Goal: Task Accomplishment & Management: Manage account settings

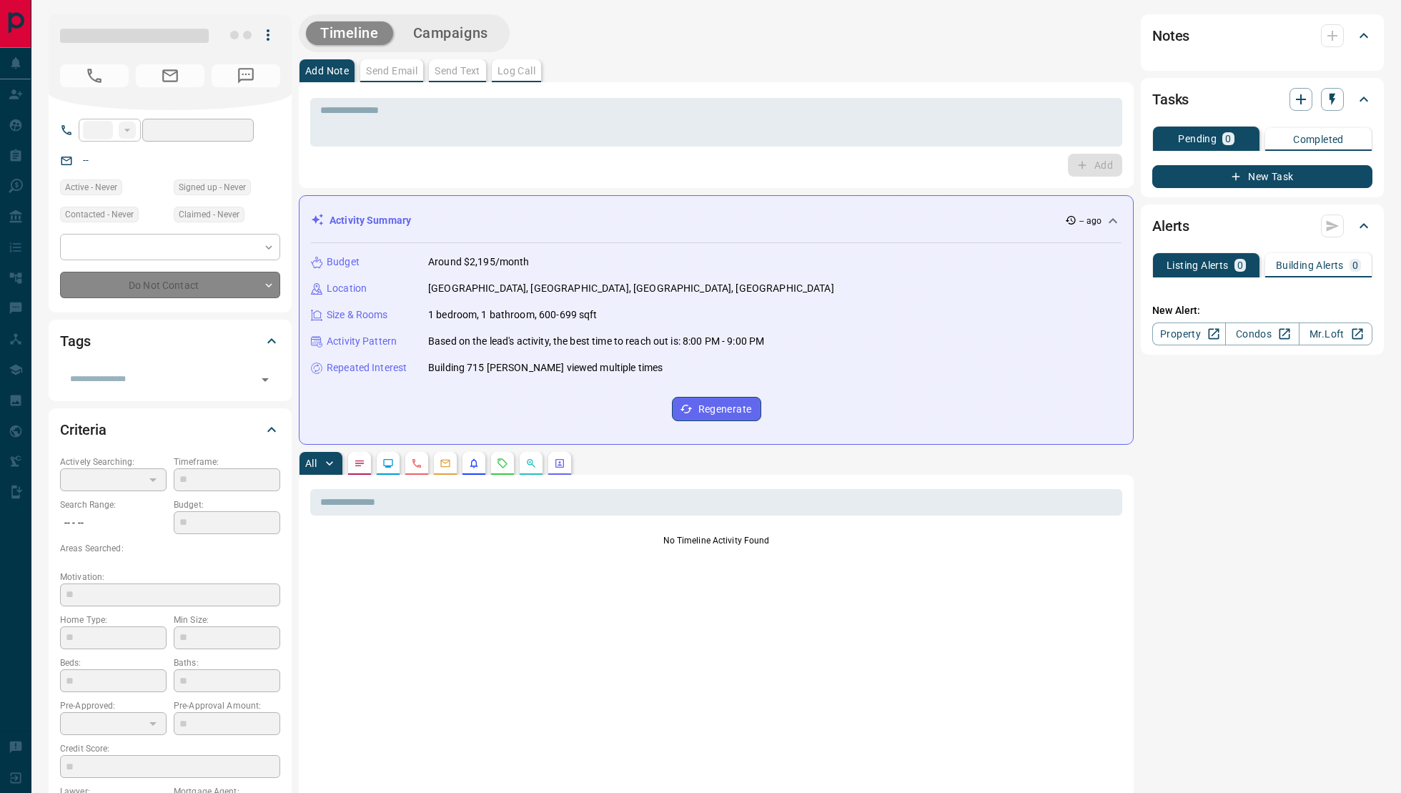
type input "**"
type input "**********"
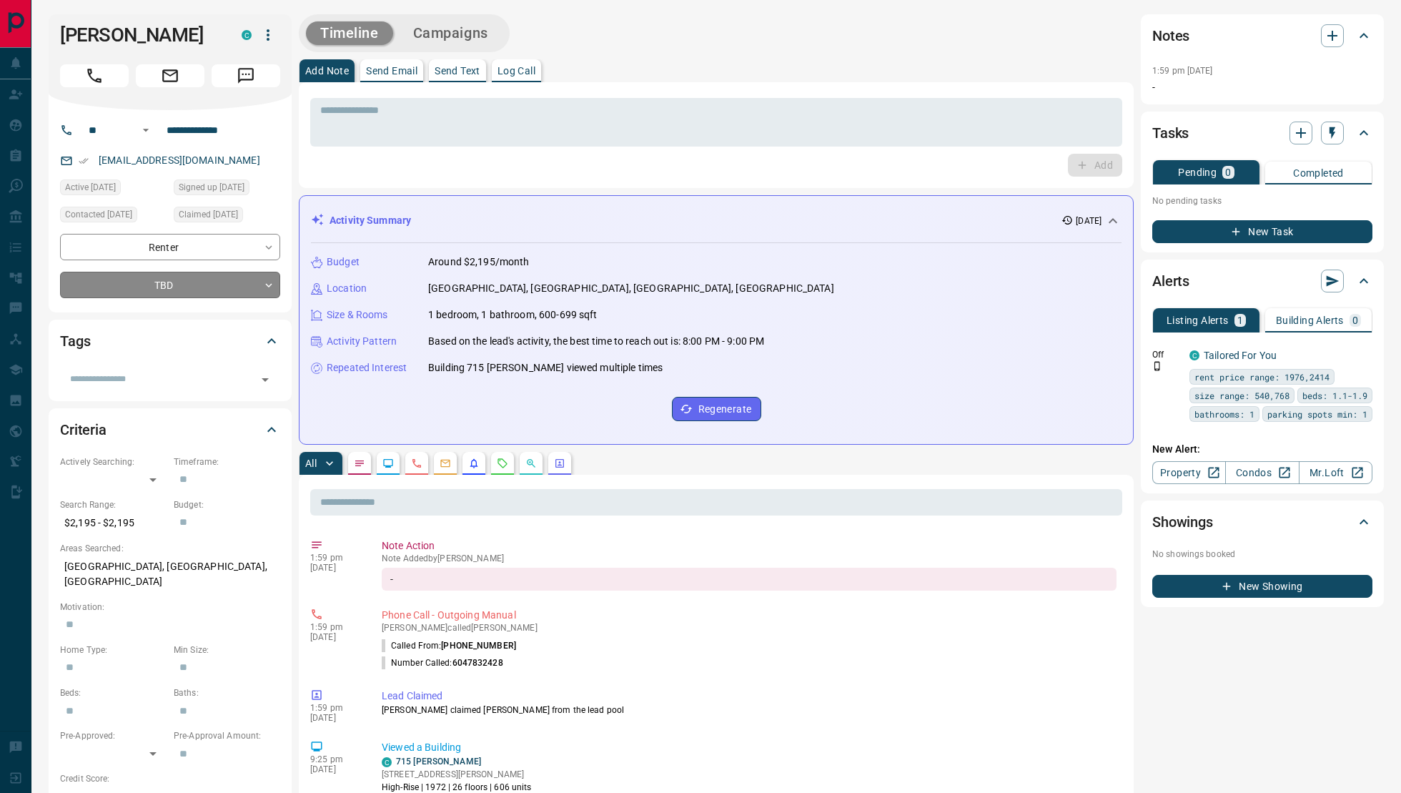
click at [178, 289] on body "**********" at bounding box center [700, 710] width 1401 height 1420
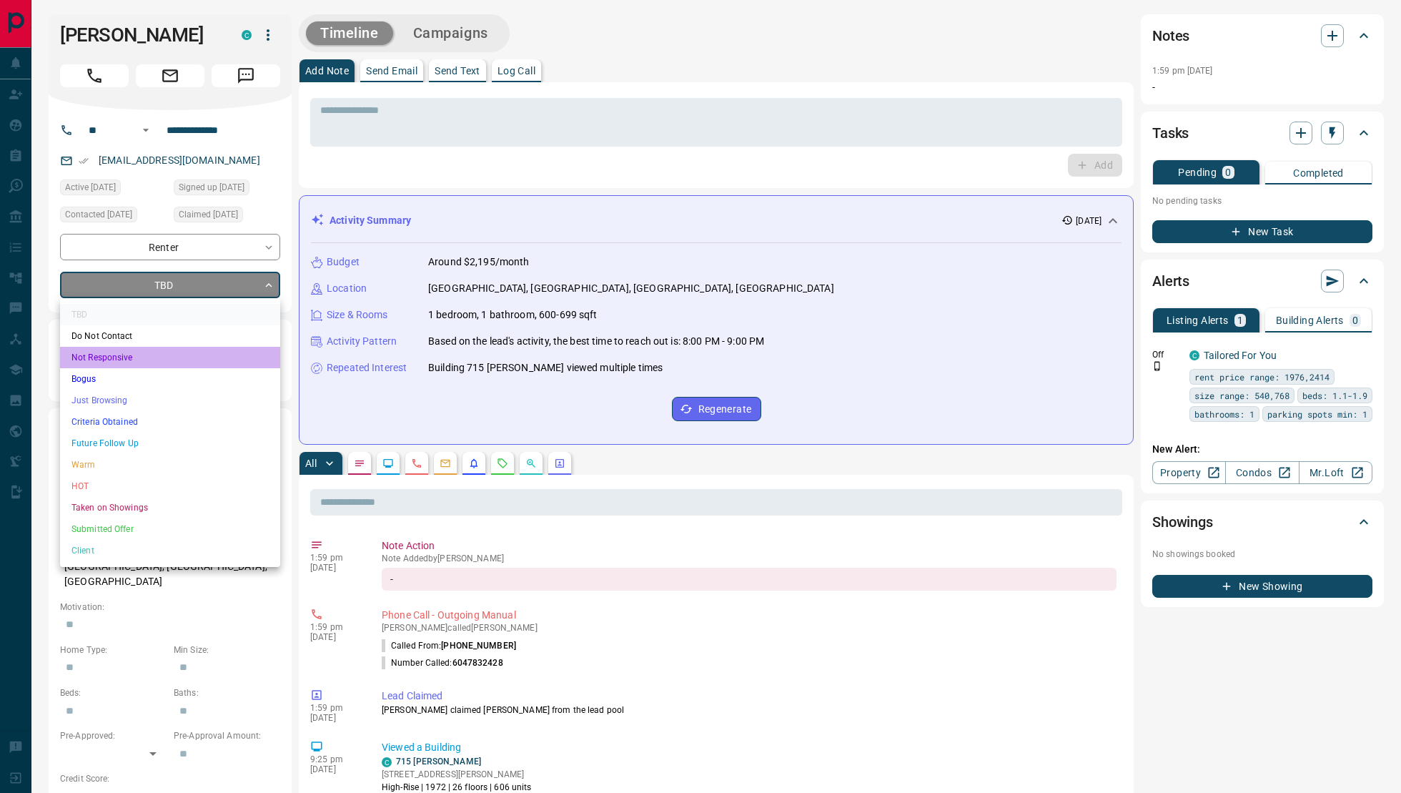
click at [152, 352] on li "Not Responsive" at bounding box center [170, 357] width 220 height 21
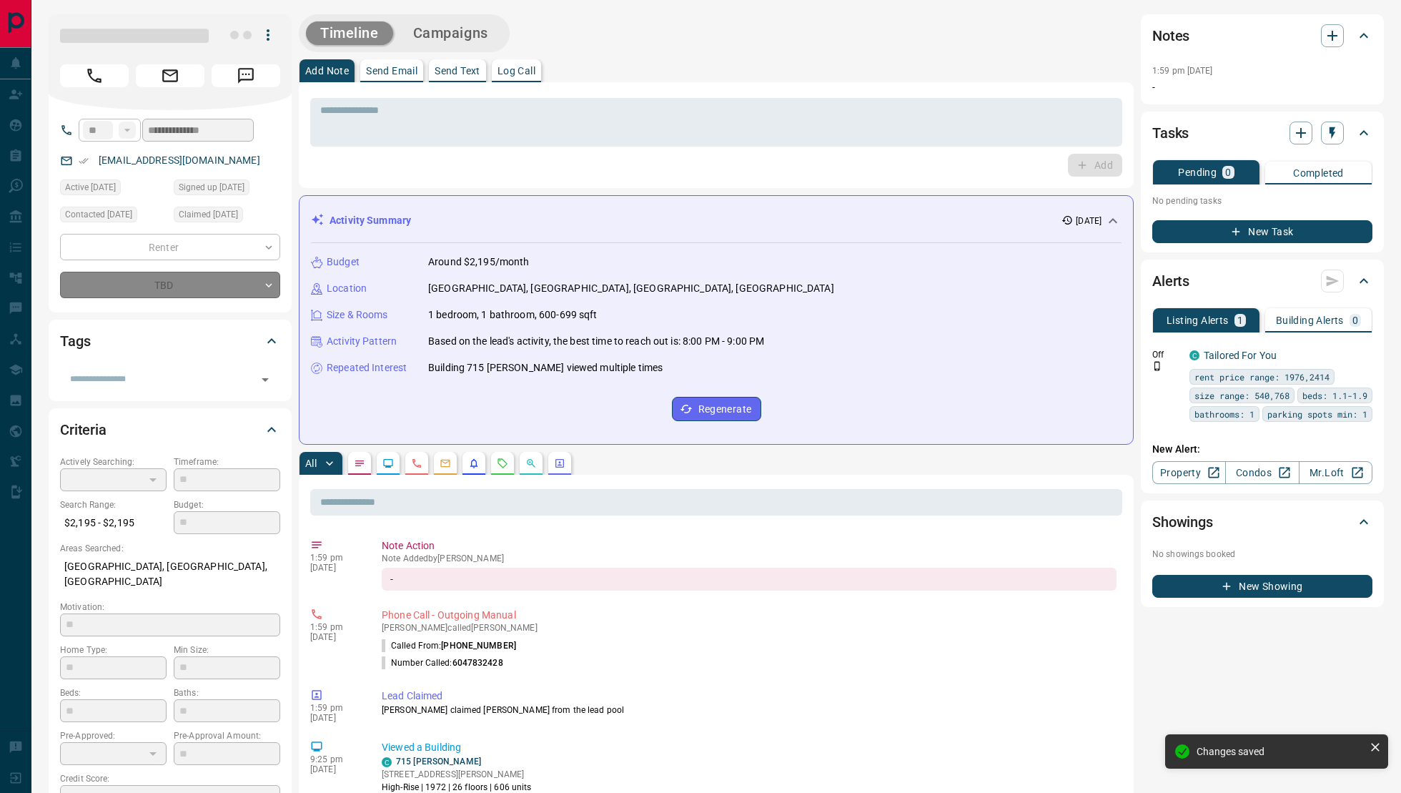
type input "*"
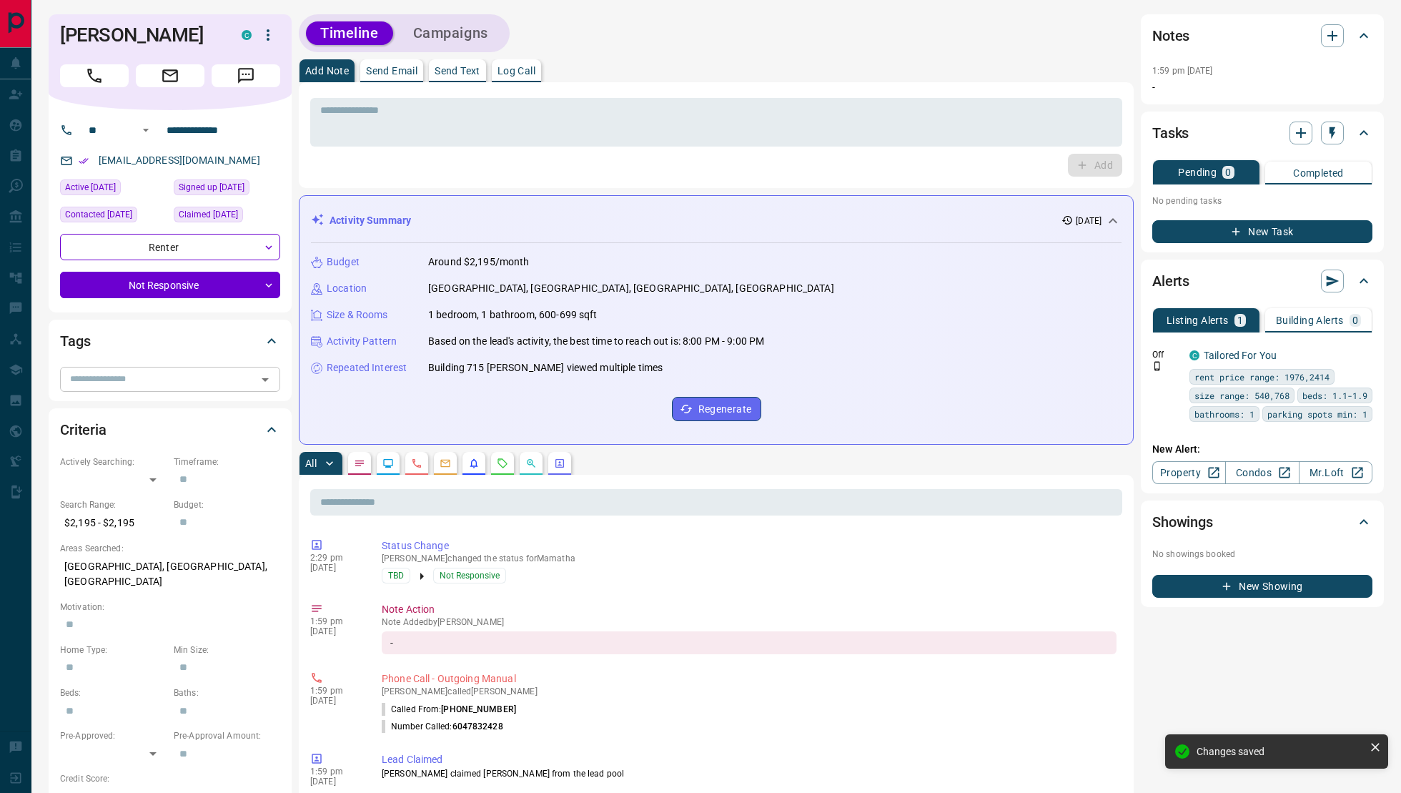
click at [267, 384] on icon "Open" at bounding box center [265, 379] width 17 height 17
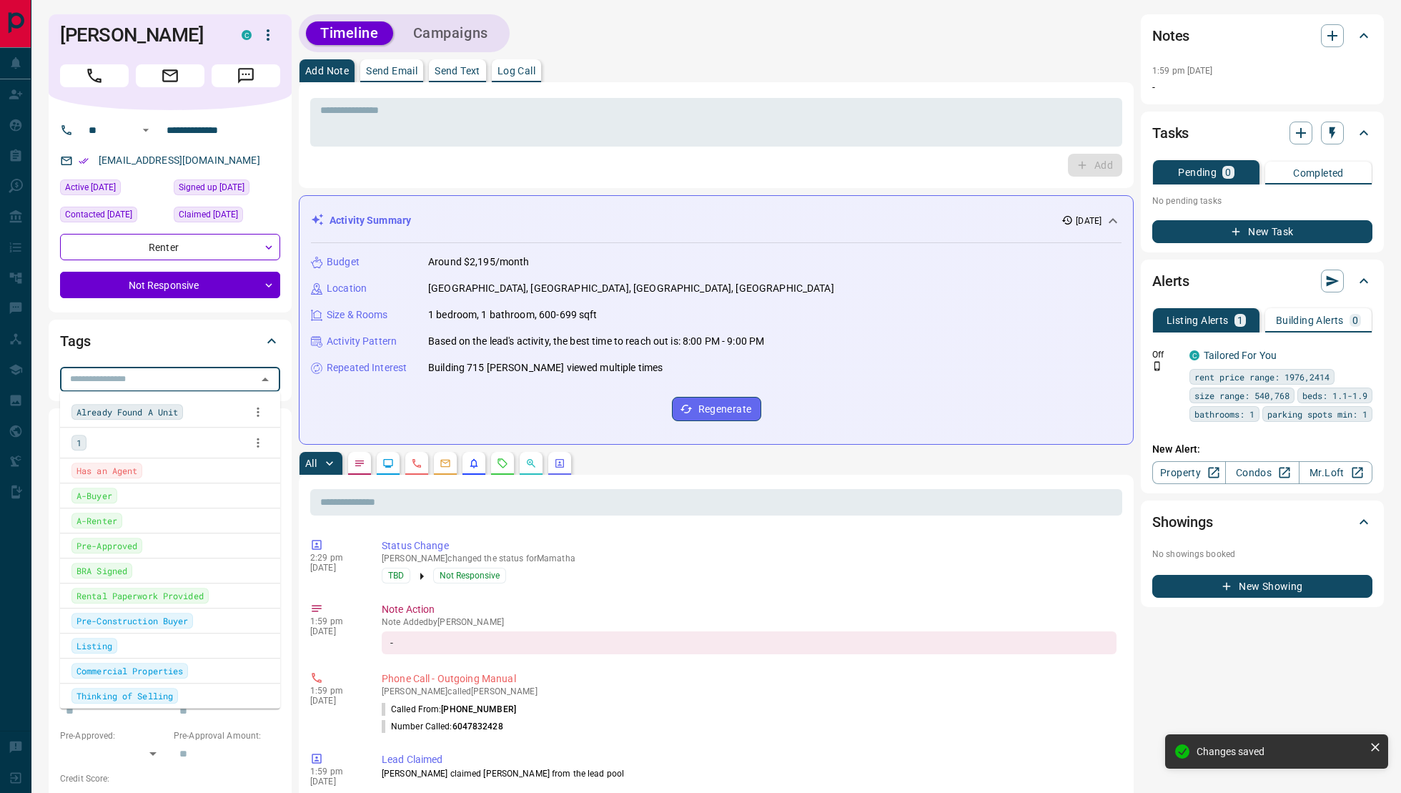
click at [159, 433] on div "1" at bounding box center [169, 442] width 197 height 21
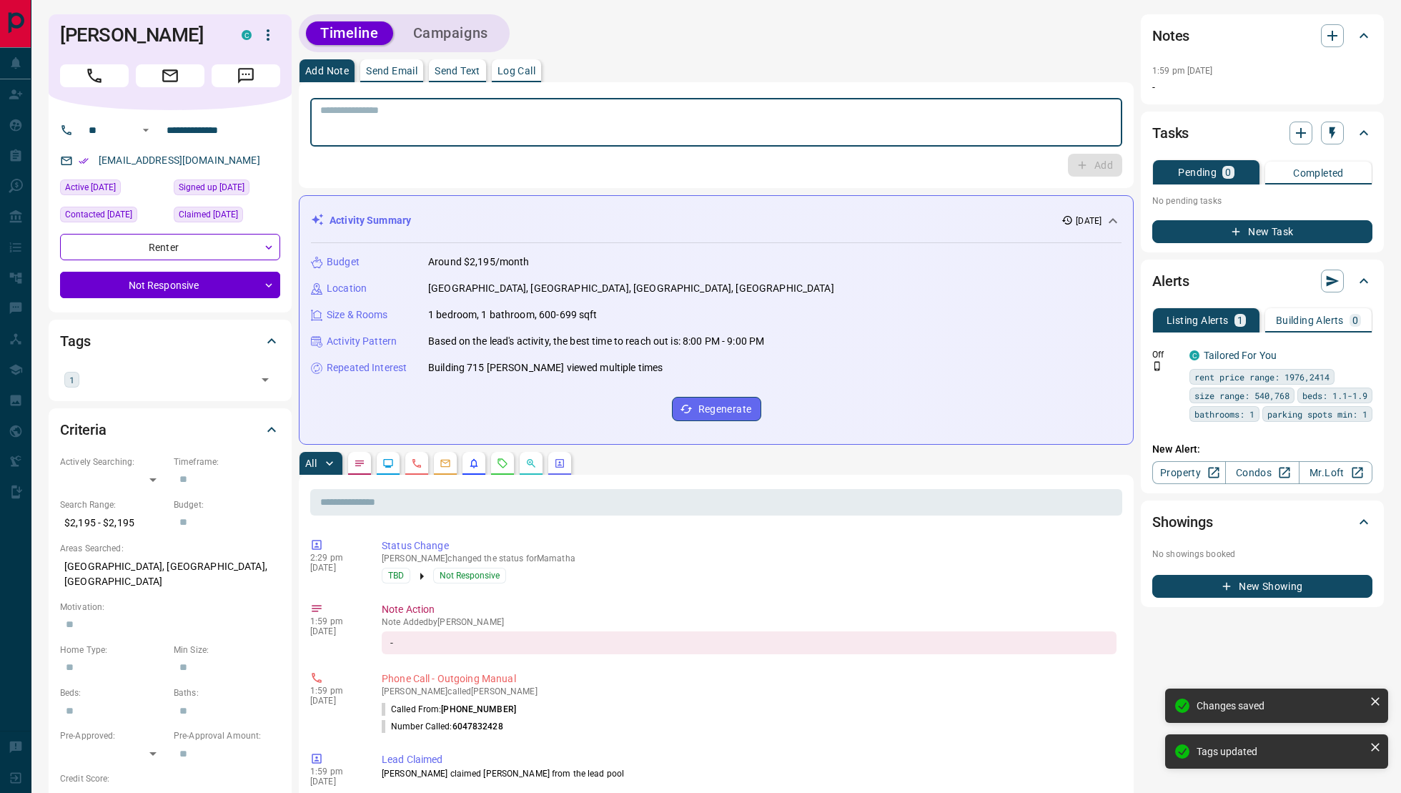
click at [527, 118] on textarea at bounding box center [716, 122] width 792 height 36
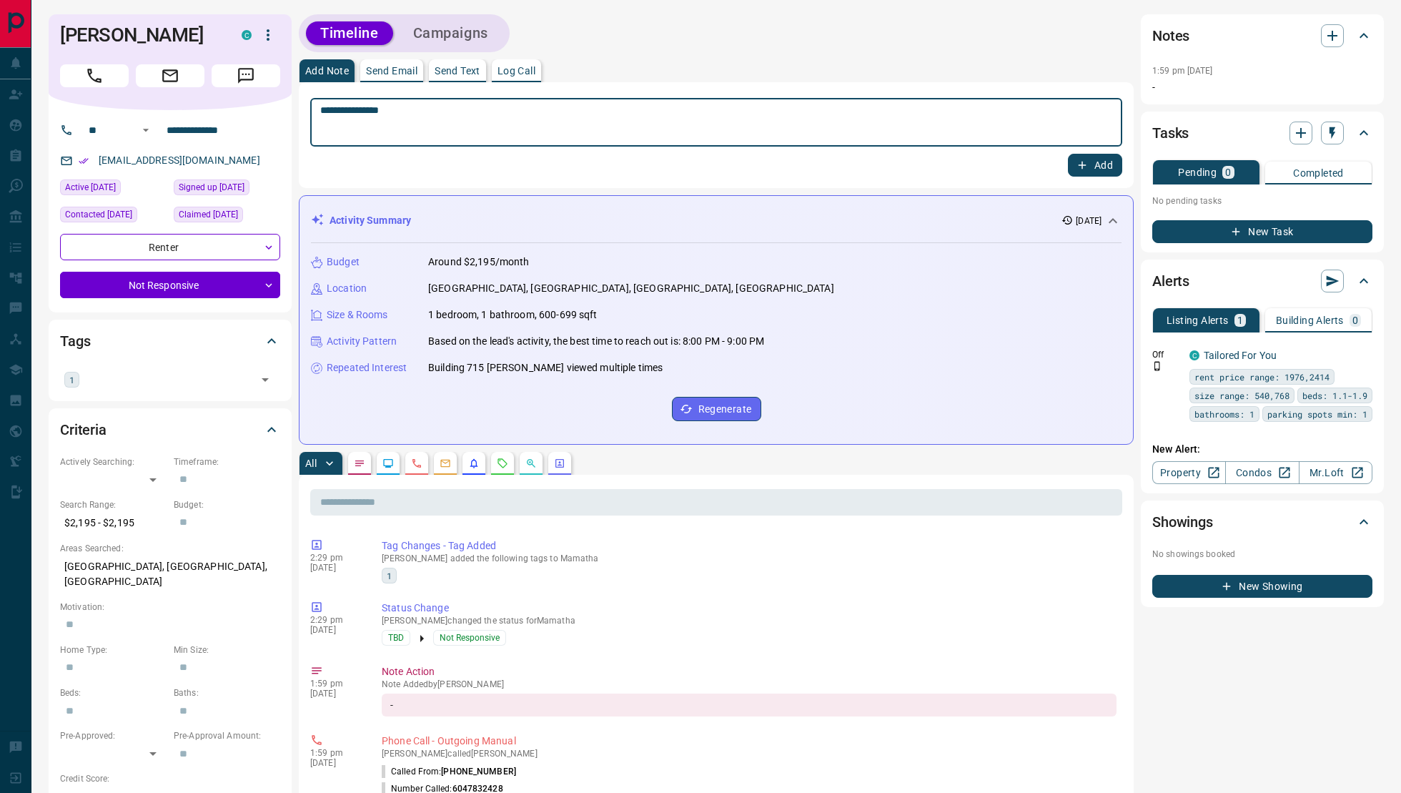
type textarea "**********"
click at [1076, 168] on icon "button" at bounding box center [1082, 165] width 13 height 13
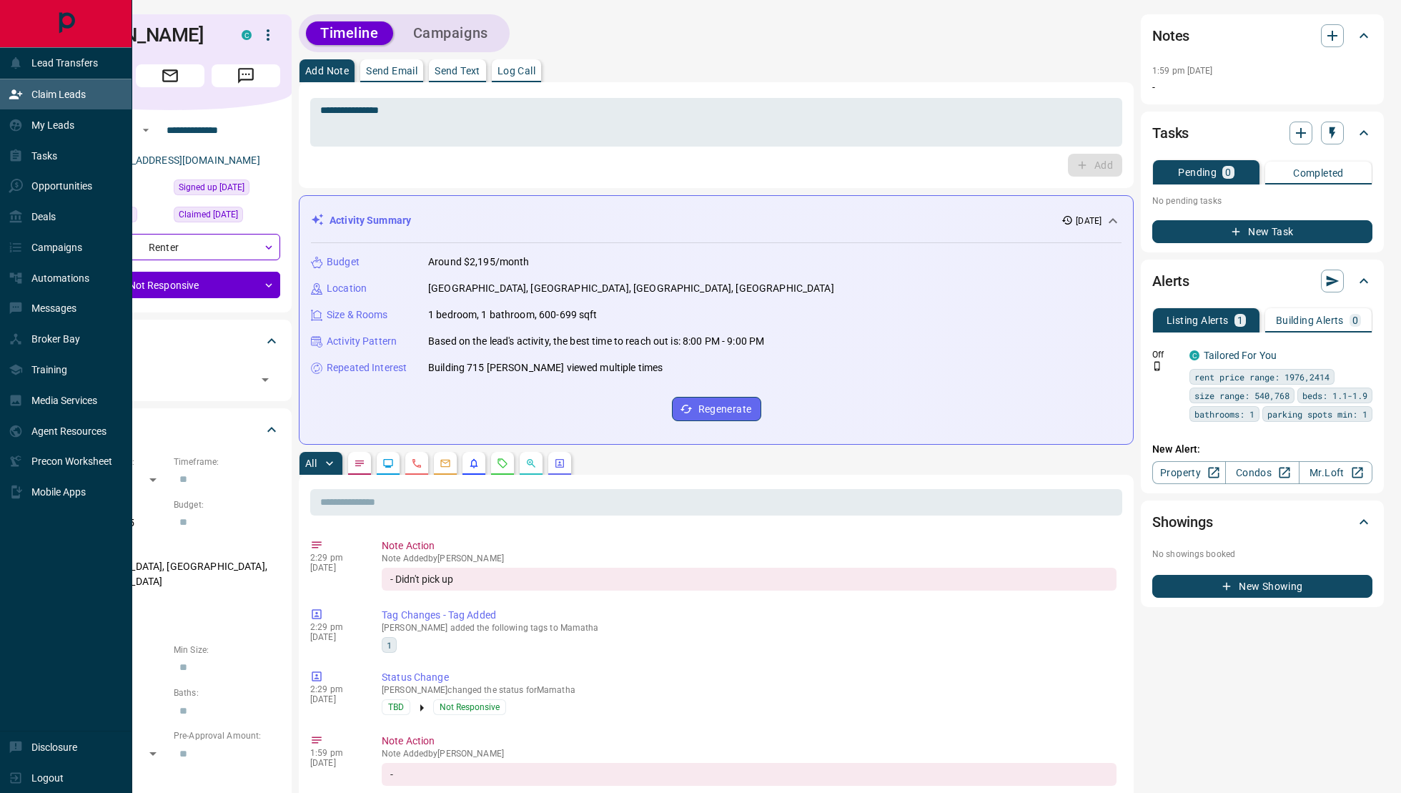
click at [32, 97] on p "Claim Leads" at bounding box center [58, 94] width 54 height 11
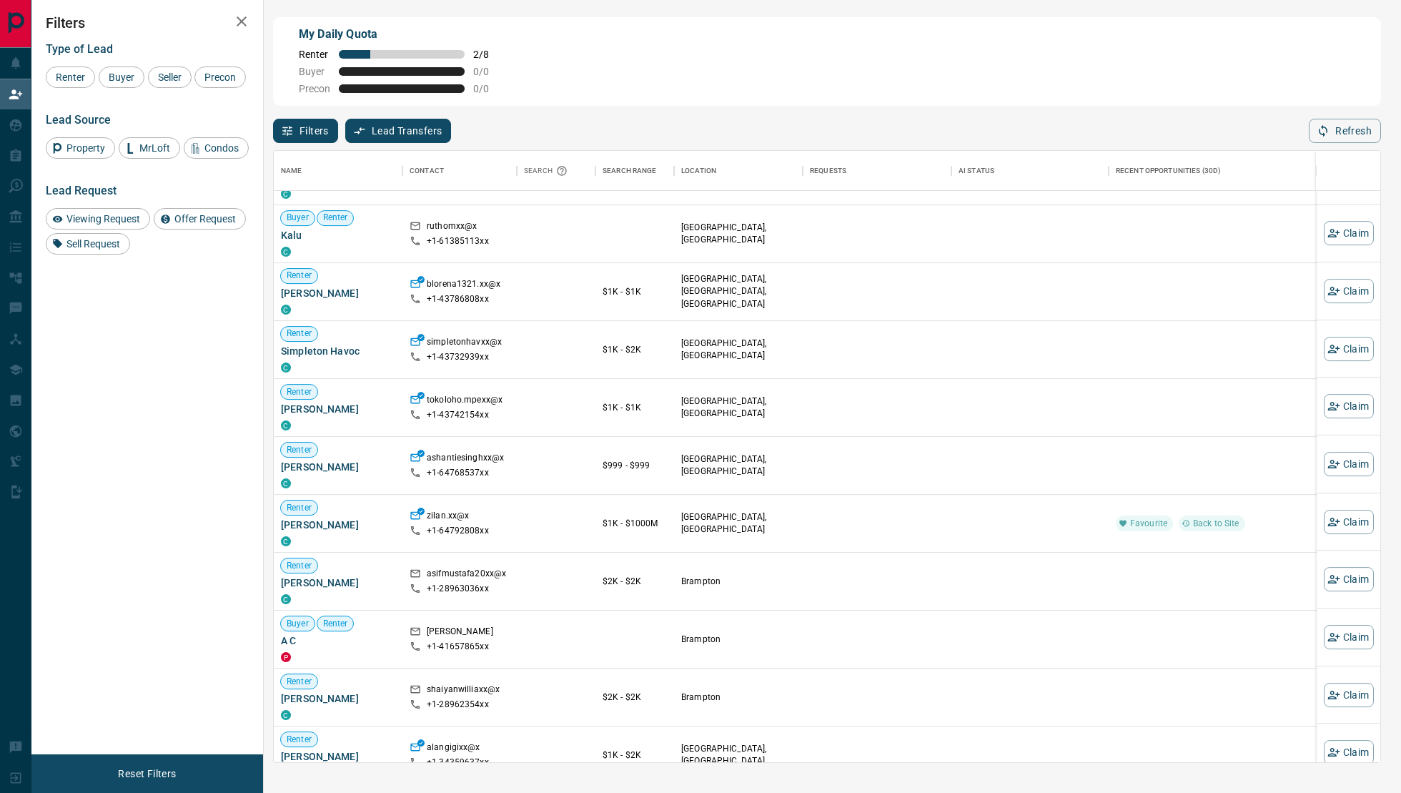
scroll to position [1368, 0]
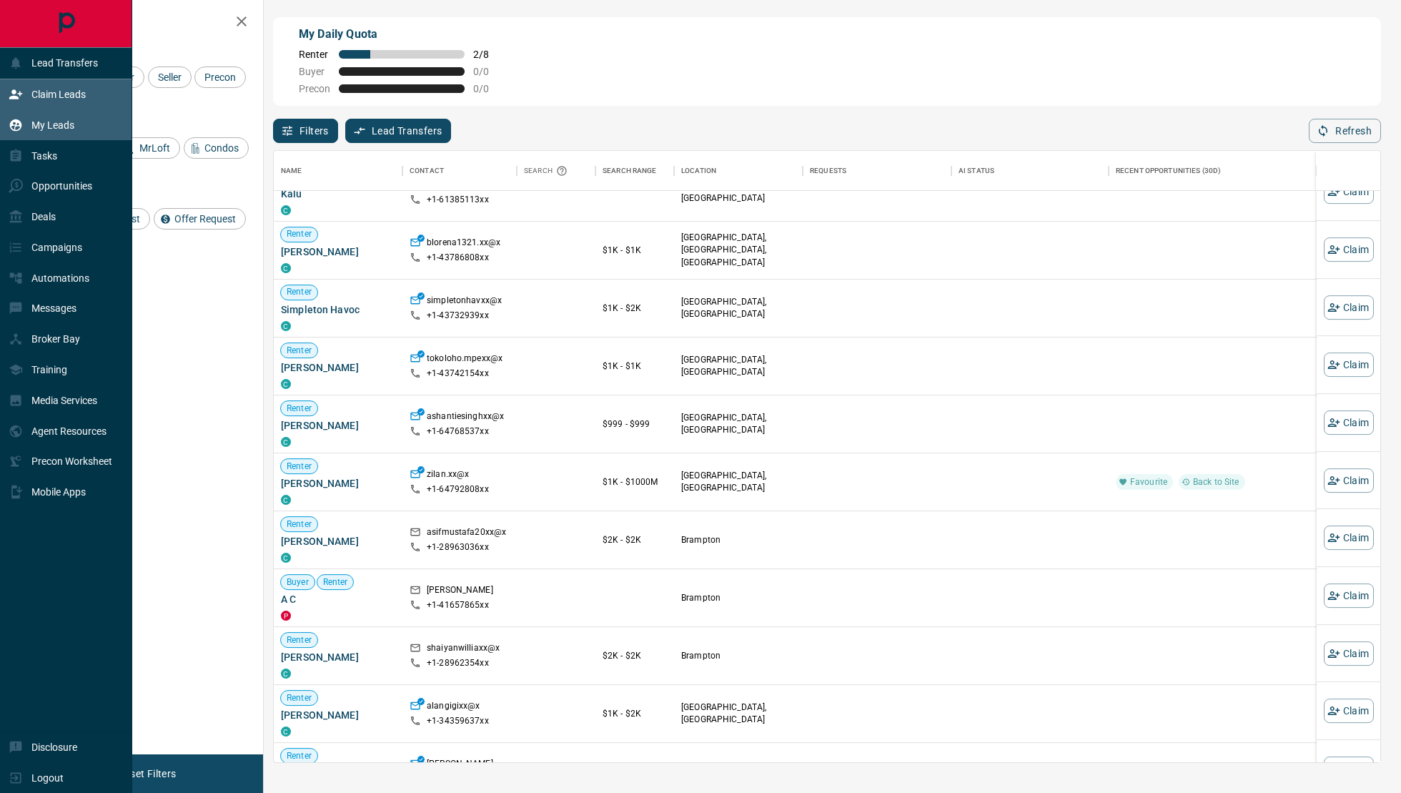
click at [8, 121] on div "My Leads" at bounding box center [66, 124] width 132 height 31
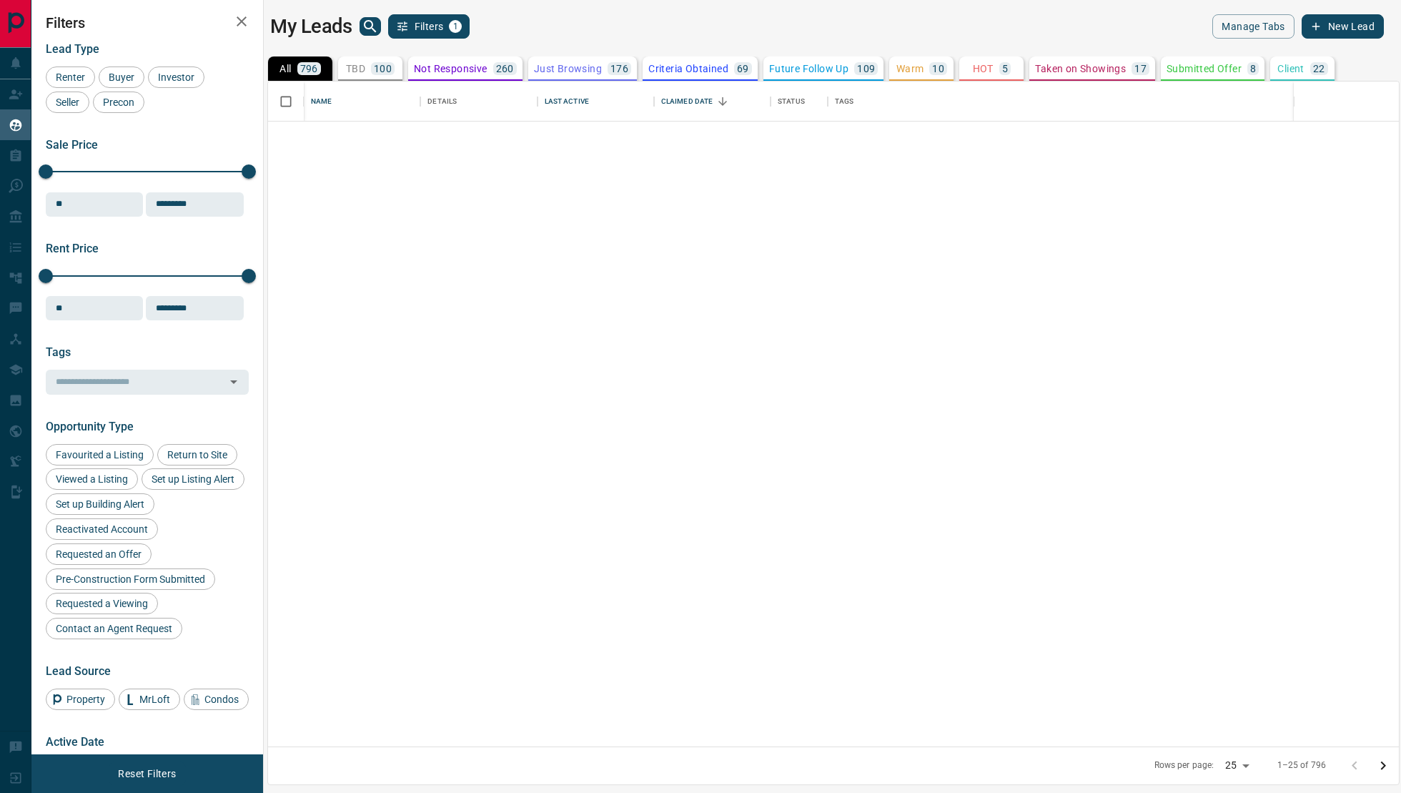
scroll to position [803, 0]
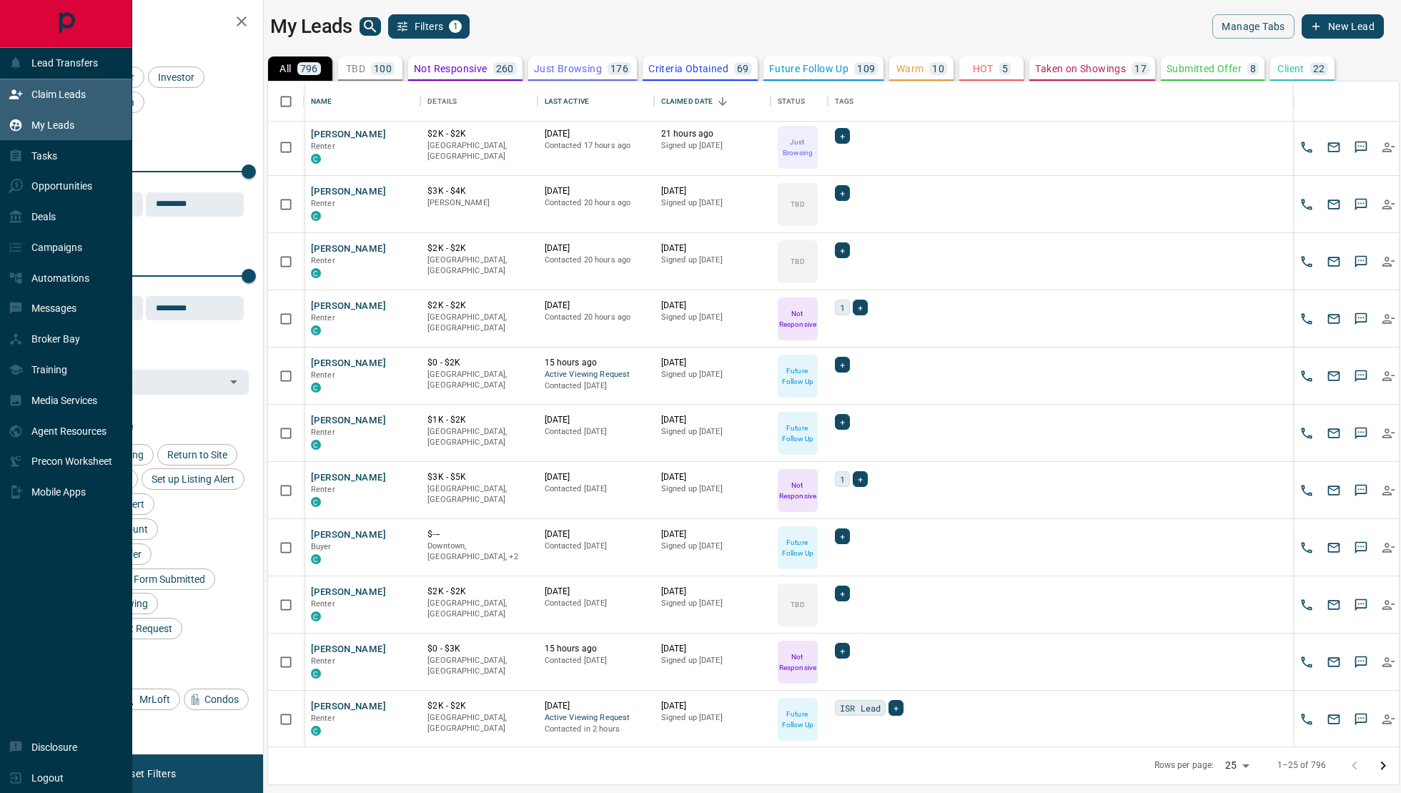
click at [64, 87] on div "Claim Leads" at bounding box center [47, 95] width 77 height 24
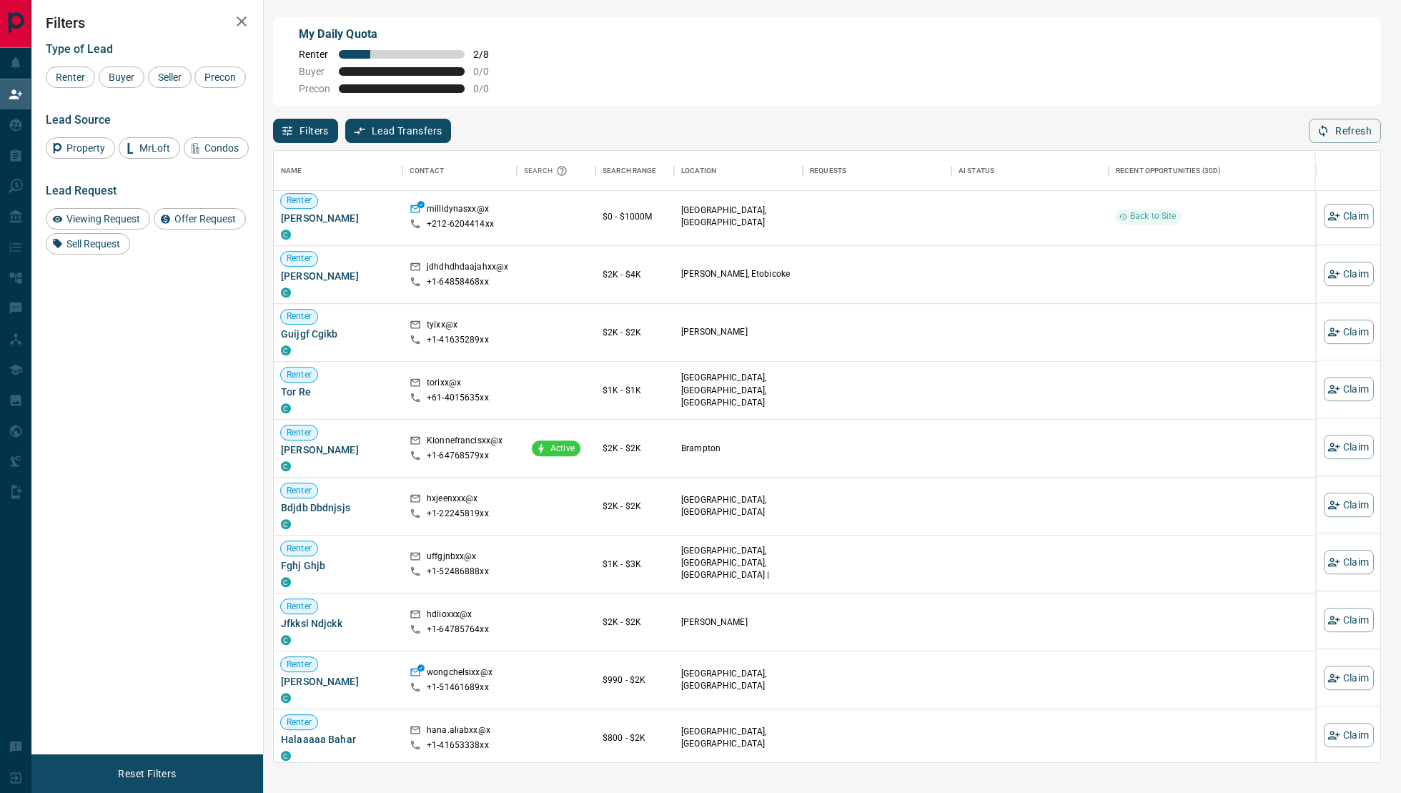
scroll to position [2051, 0]
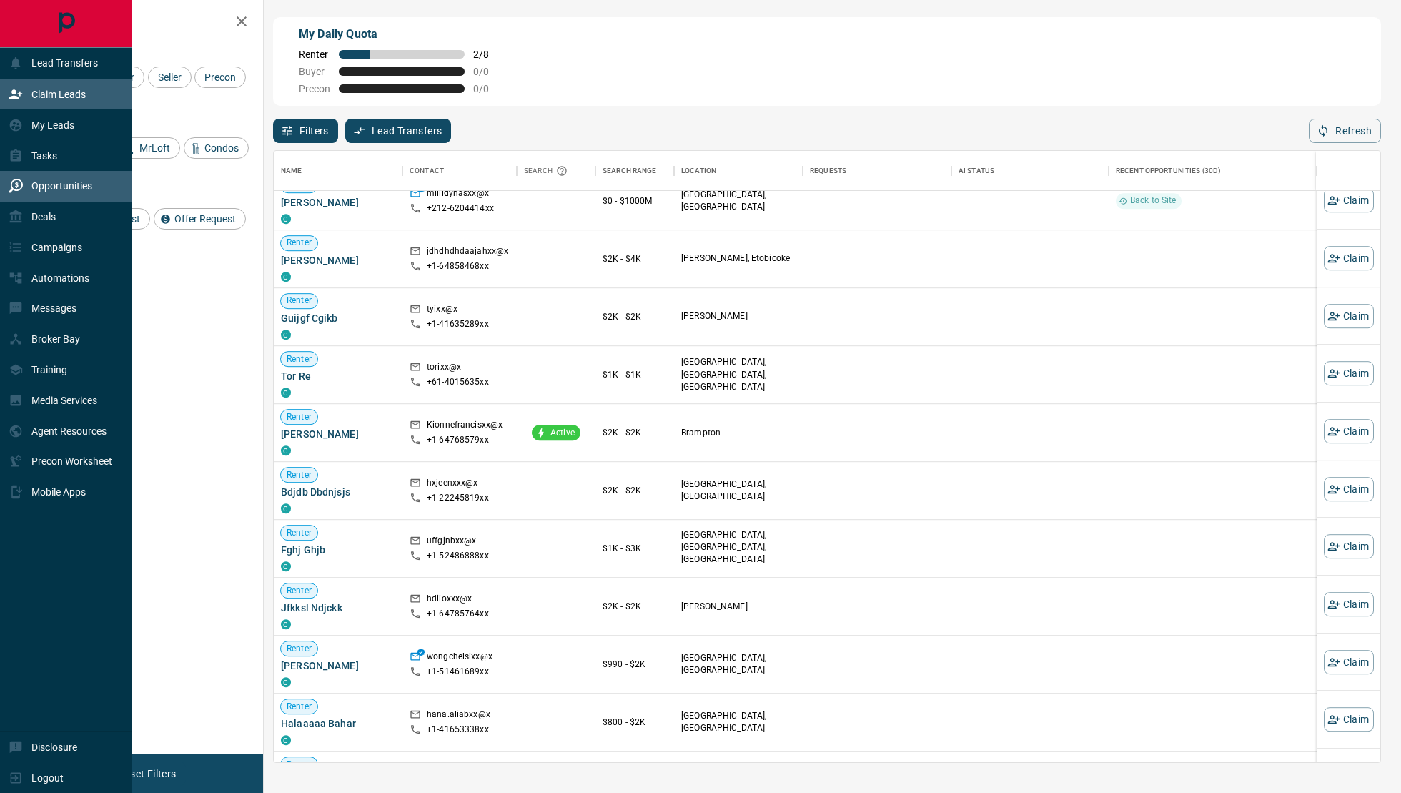
click at [44, 188] on p "Opportunities" at bounding box center [61, 185] width 61 height 11
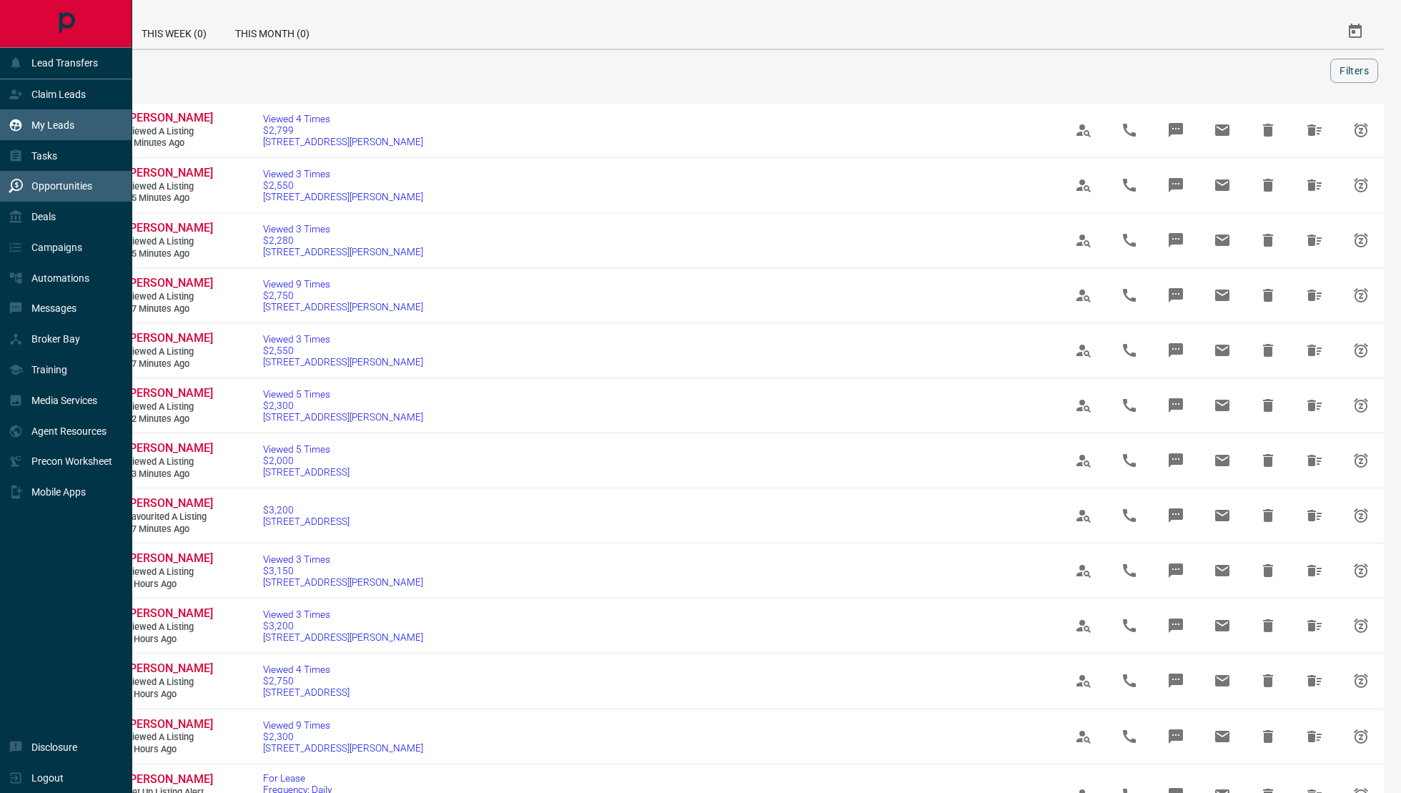
click at [68, 128] on p "My Leads" at bounding box center [52, 124] width 43 height 11
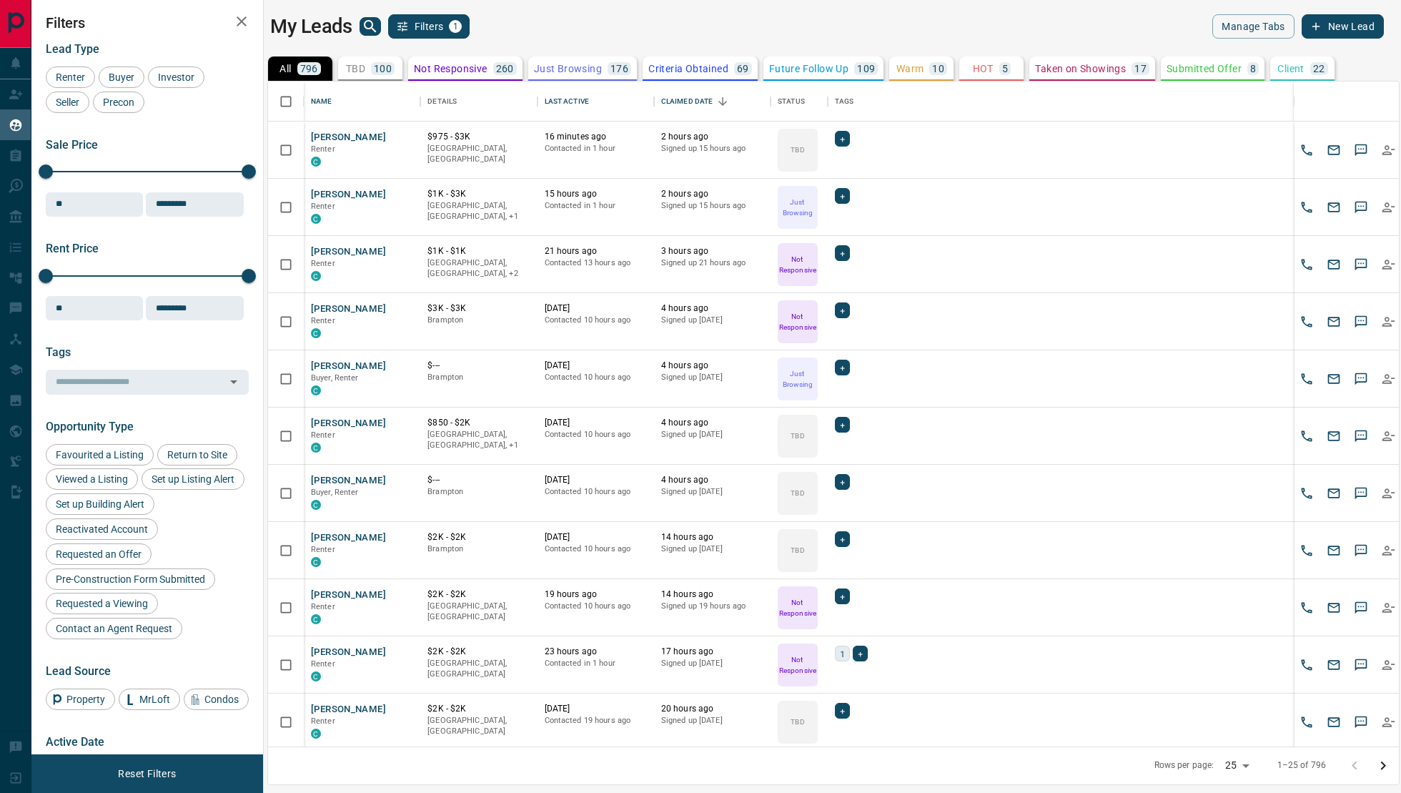
scroll to position [665, 1131]
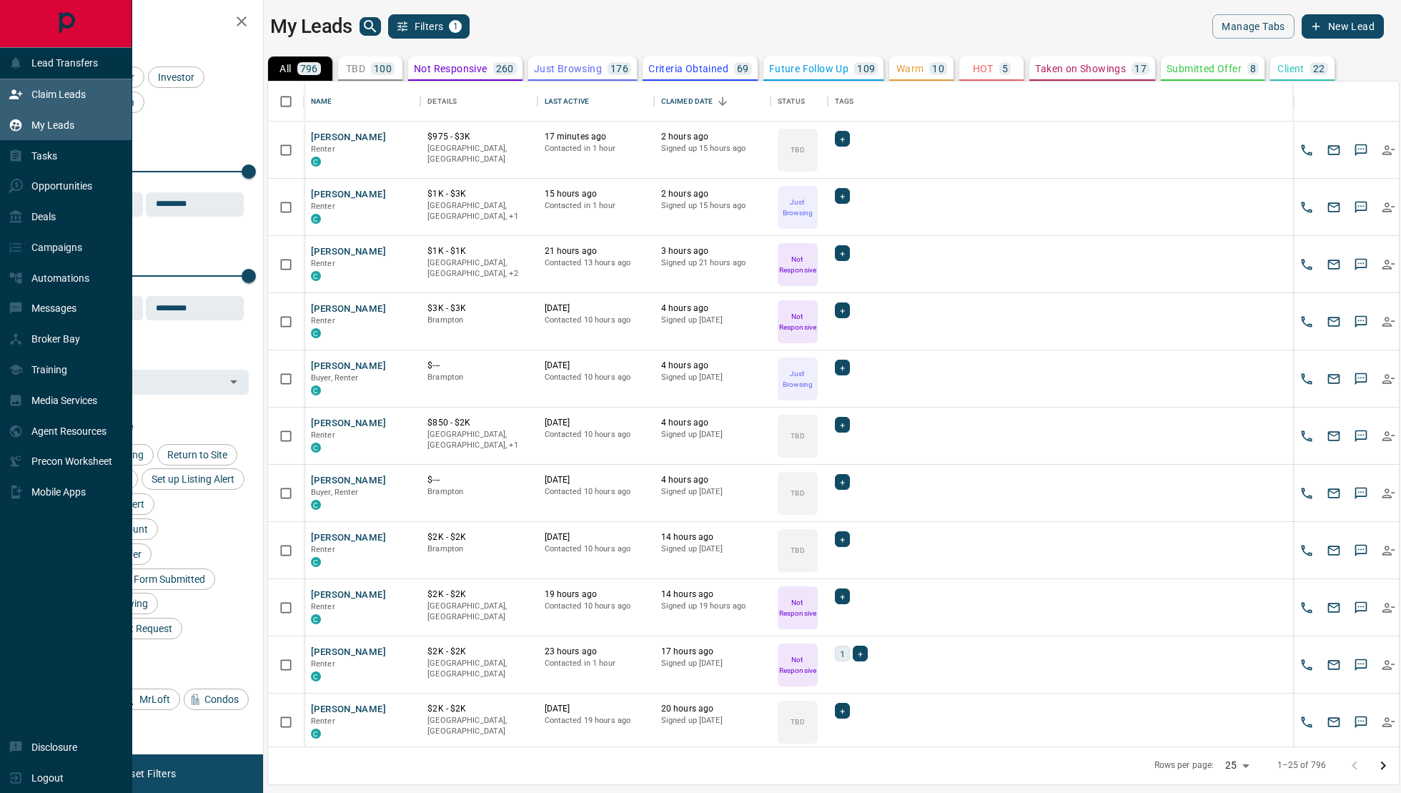
click at [30, 103] on div "Claim Leads" at bounding box center [47, 95] width 77 height 24
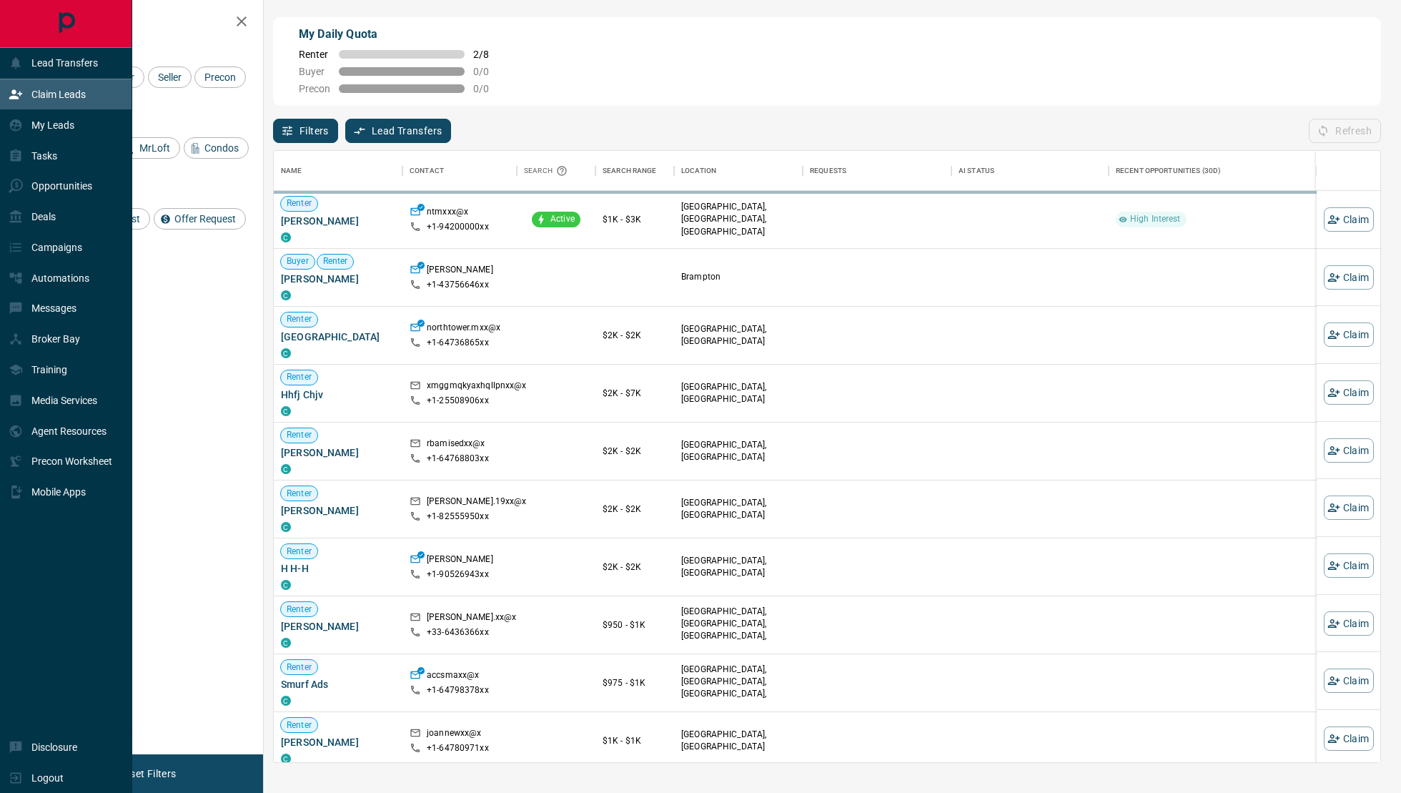
scroll to position [612, 1106]
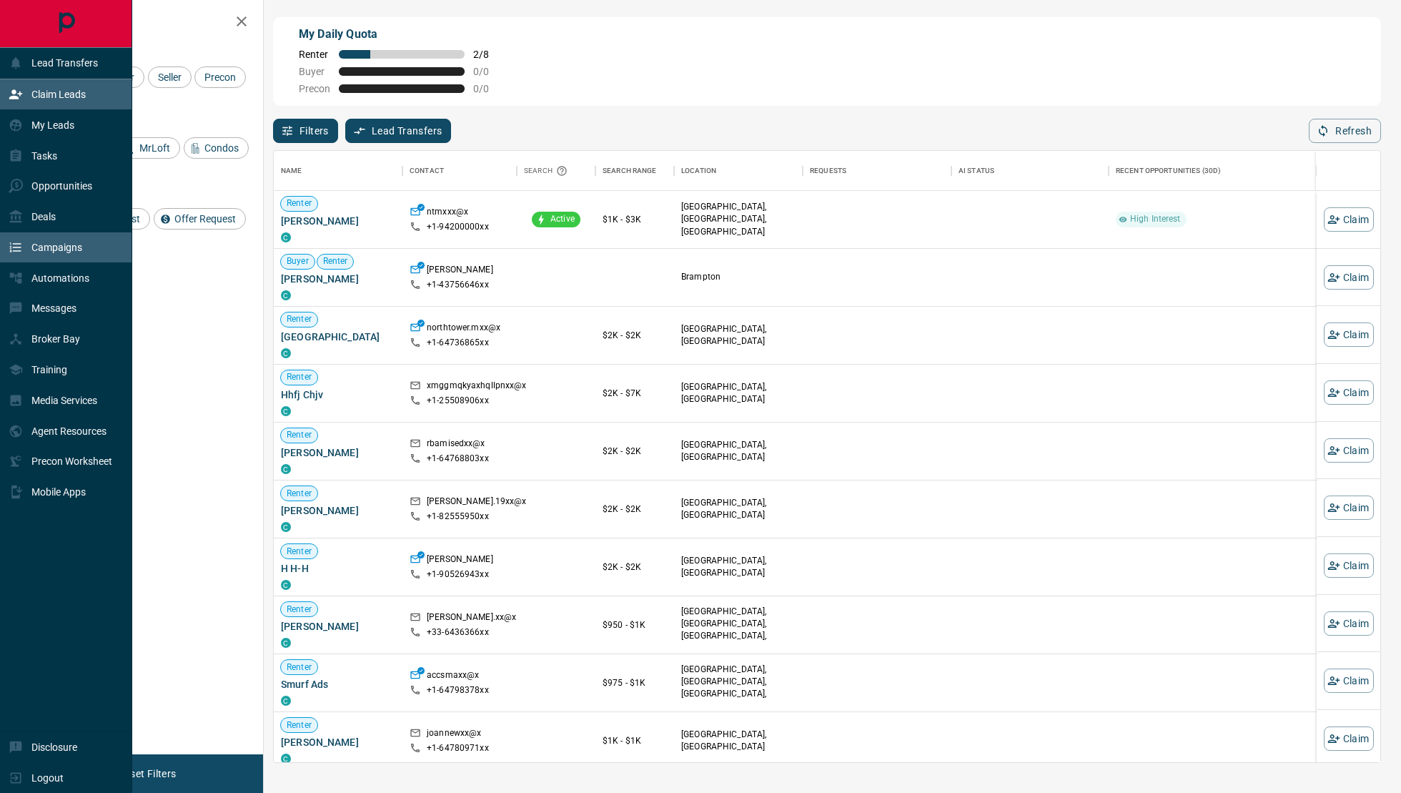
click at [72, 257] on div "Campaigns" at bounding box center [46, 248] width 74 height 24
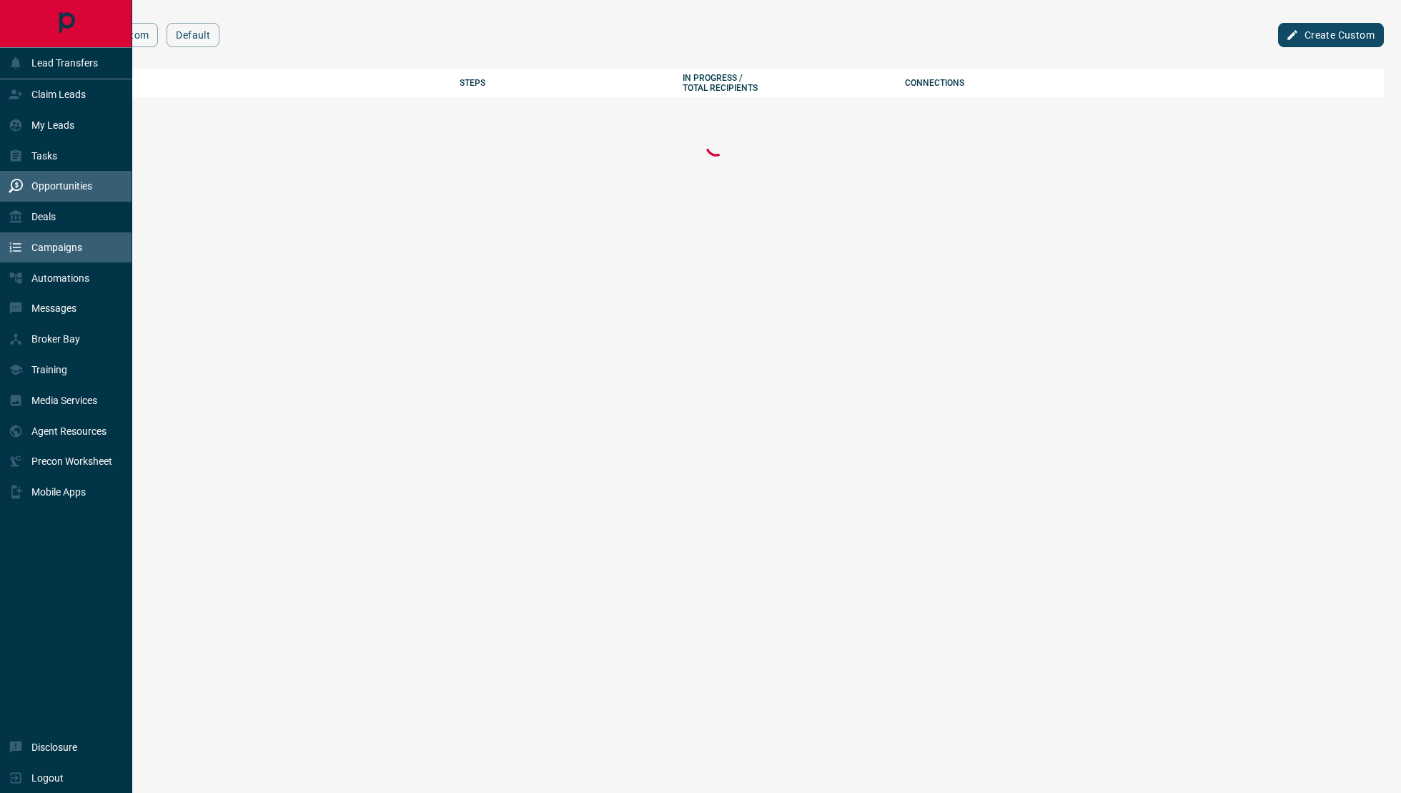
click at [80, 179] on div "Opportunities" at bounding box center [51, 186] width 84 height 24
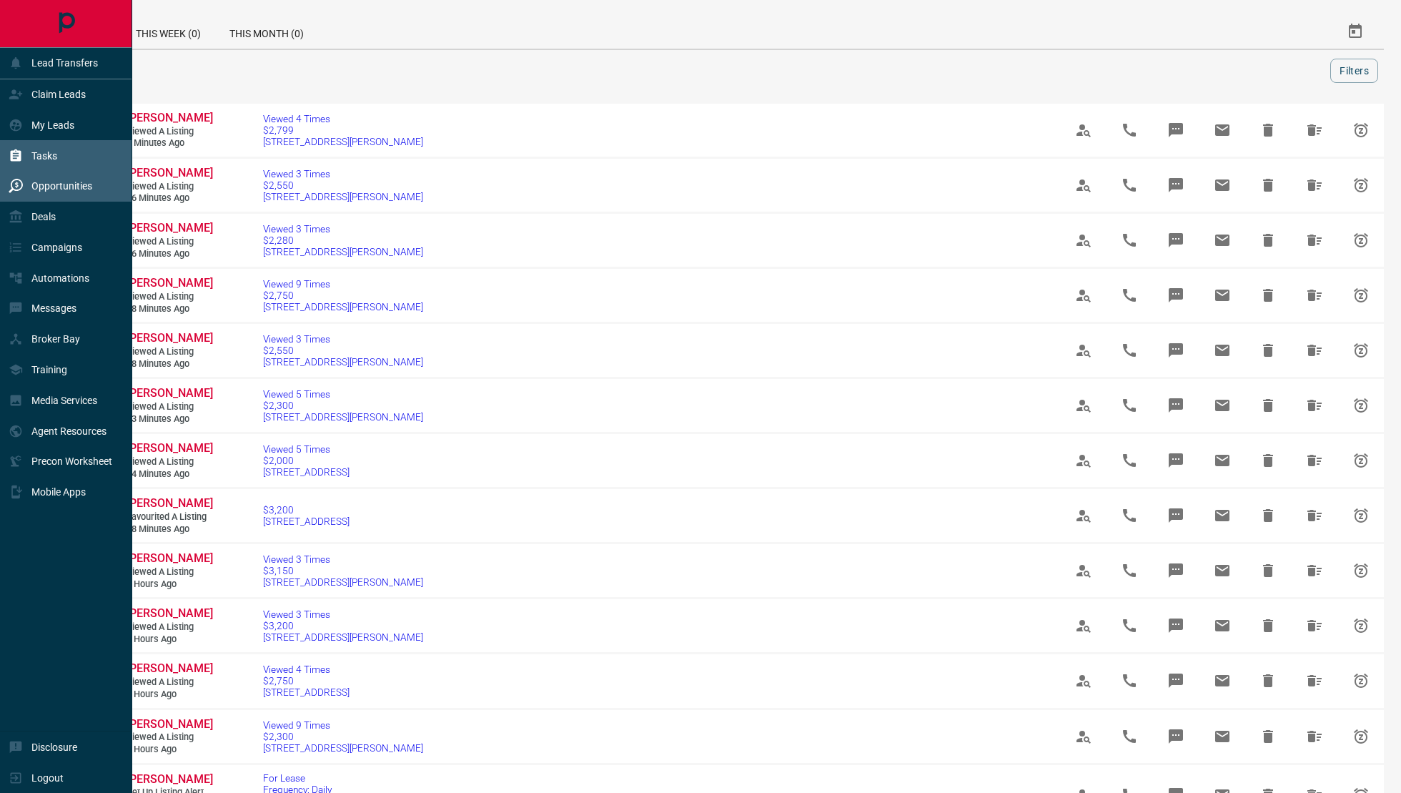
click at [28, 157] on div "Tasks" at bounding box center [33, 156] width 49 height 24
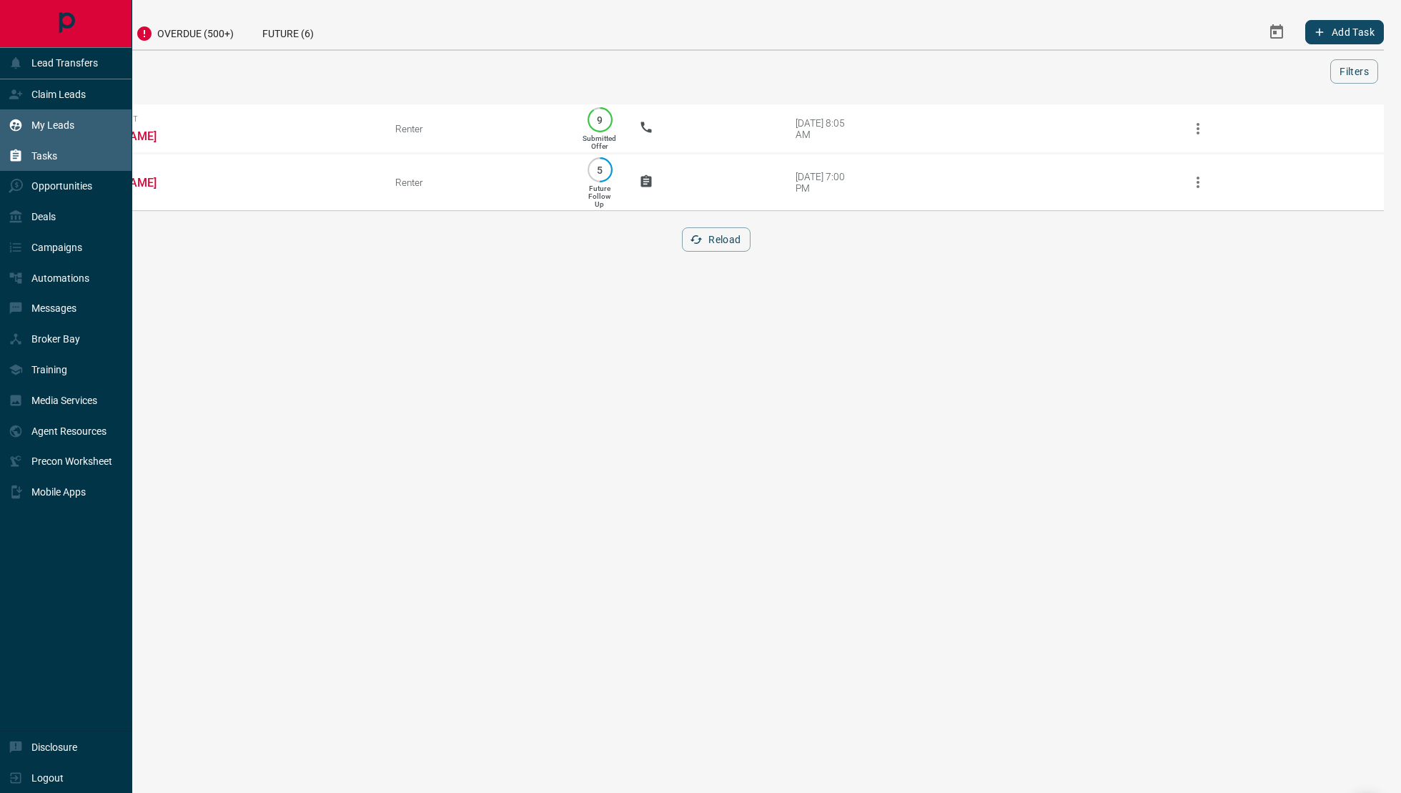
click at [67, 134] on div "My Leads" at bounding box center [42, 125] width 66 height 24
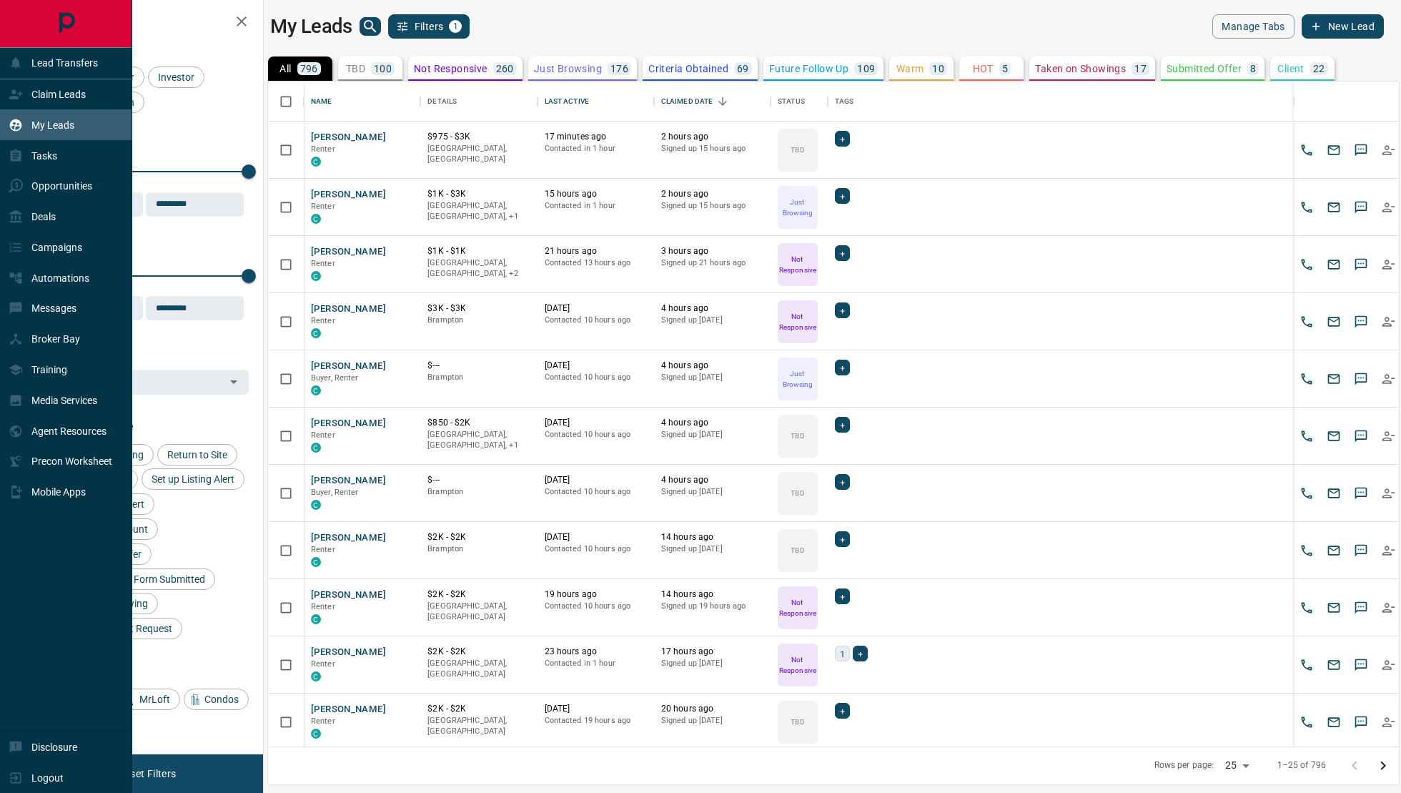
scroll to position [665, 1131]
click at [33, 174] on div "Opportunities" at bounding box center [51, 186] width 84 height 24
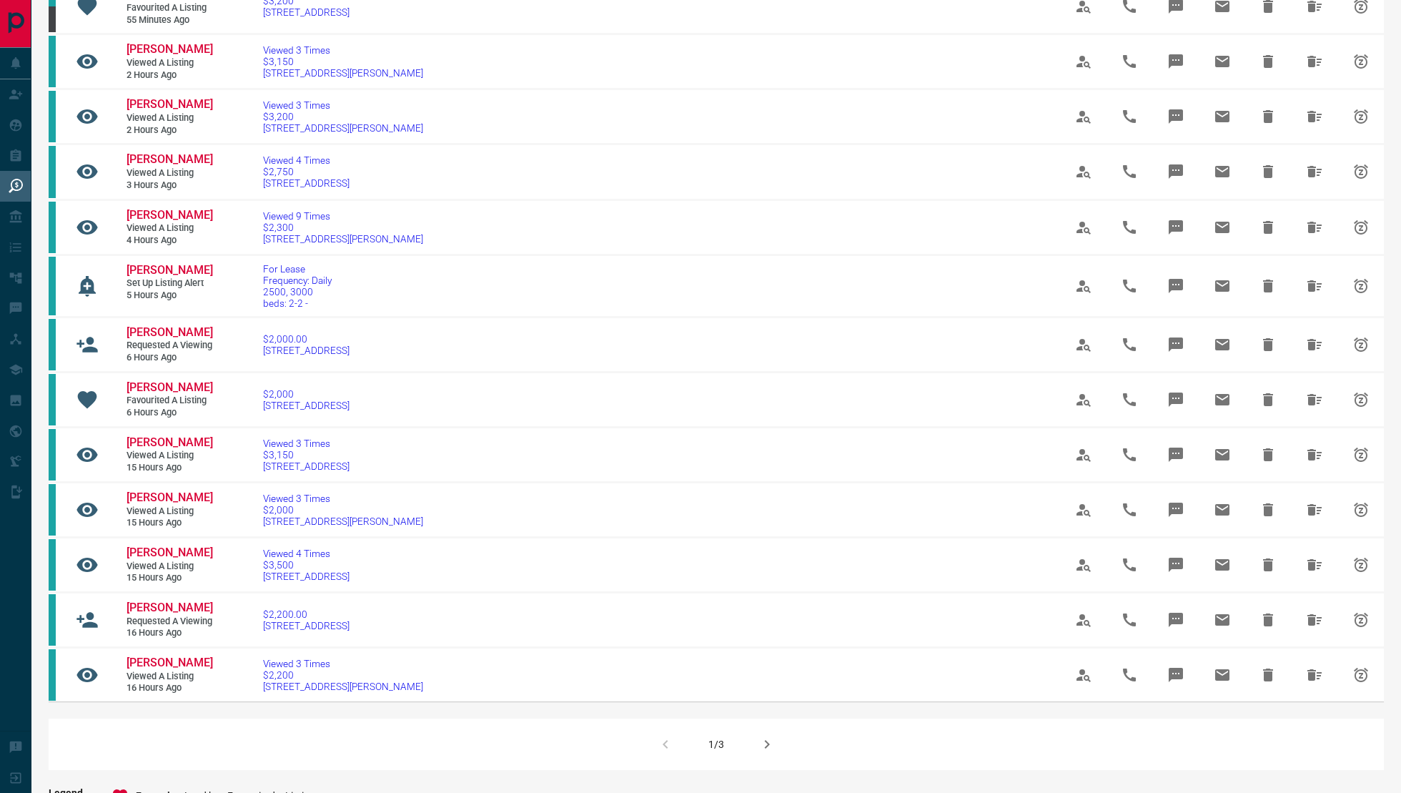
scroll to position [515, 0]
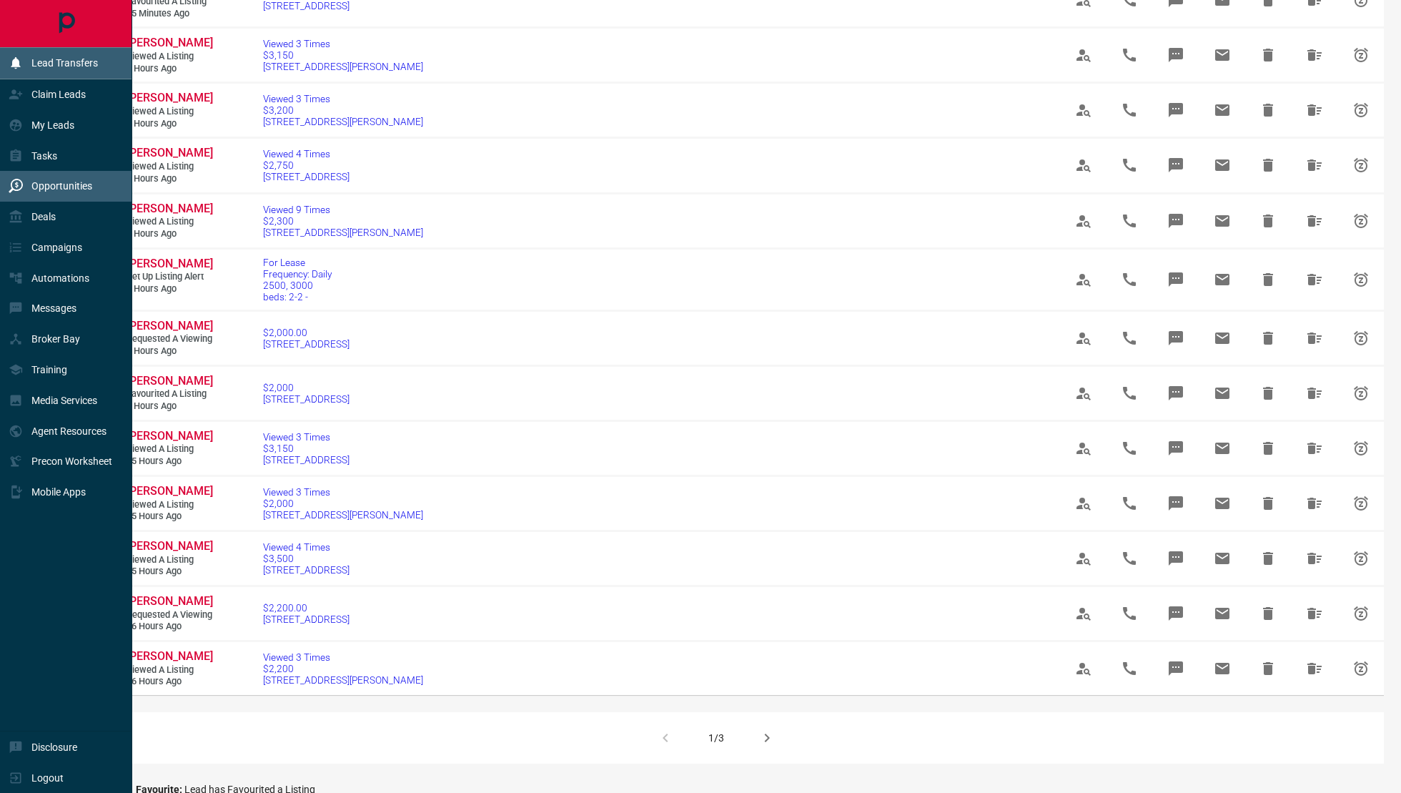
click at [49, 76] on div "Lead Transfers" at bounding box center [66, 63] width 132 height 31
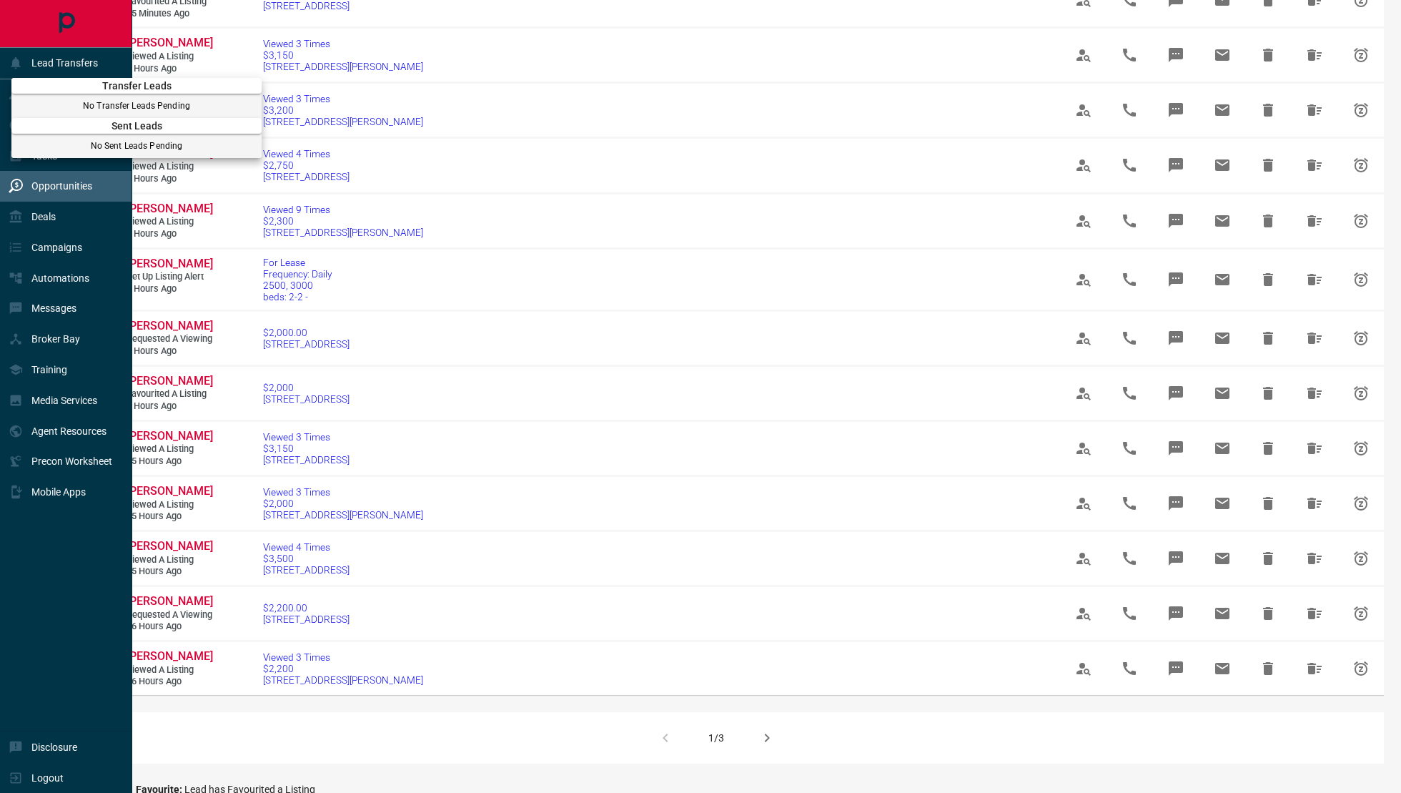
click at [0, 114] on div at bounding box center [700, 396] width 1401 height 793
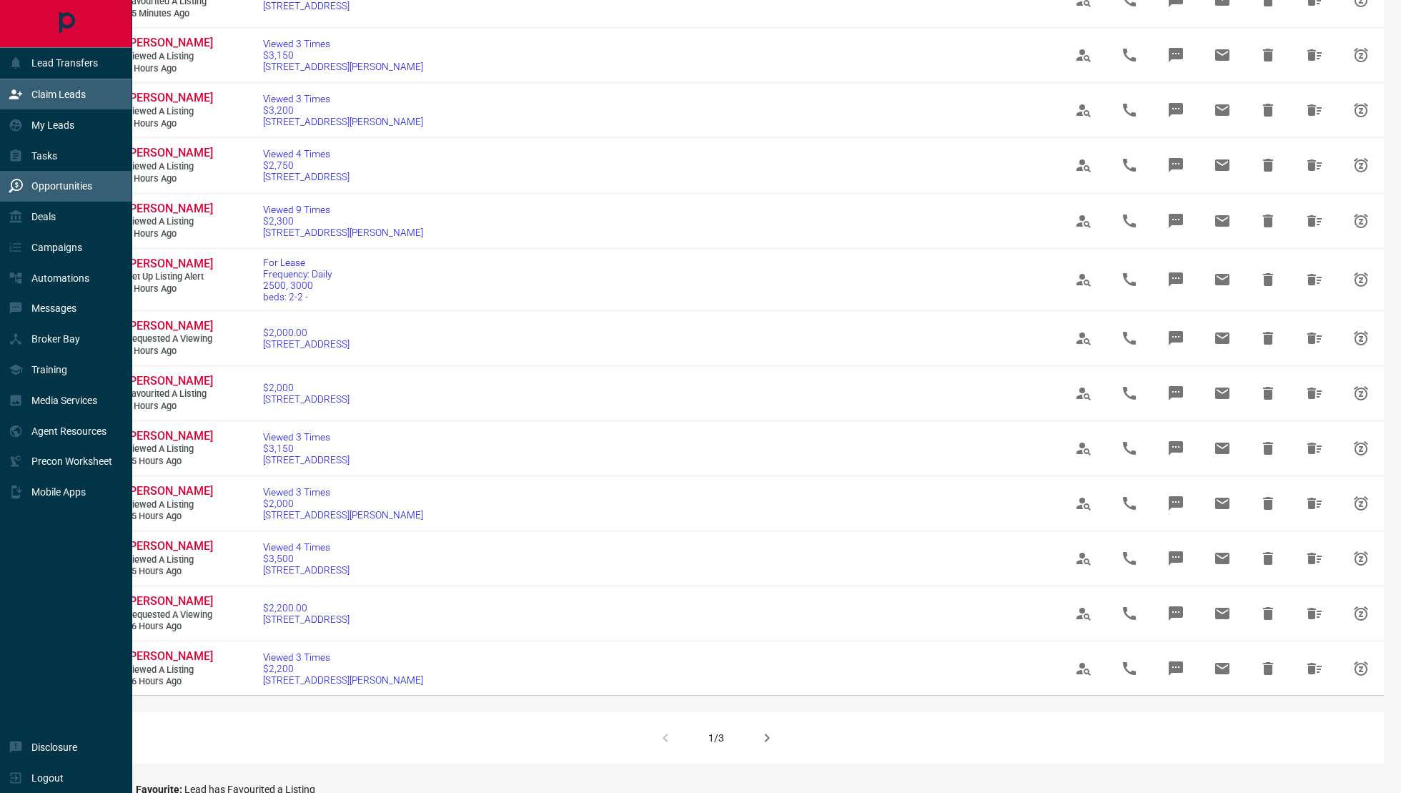
click at [29, 100] on div "Claim Leads" at bounding box center [47, 95] width 77 height 24
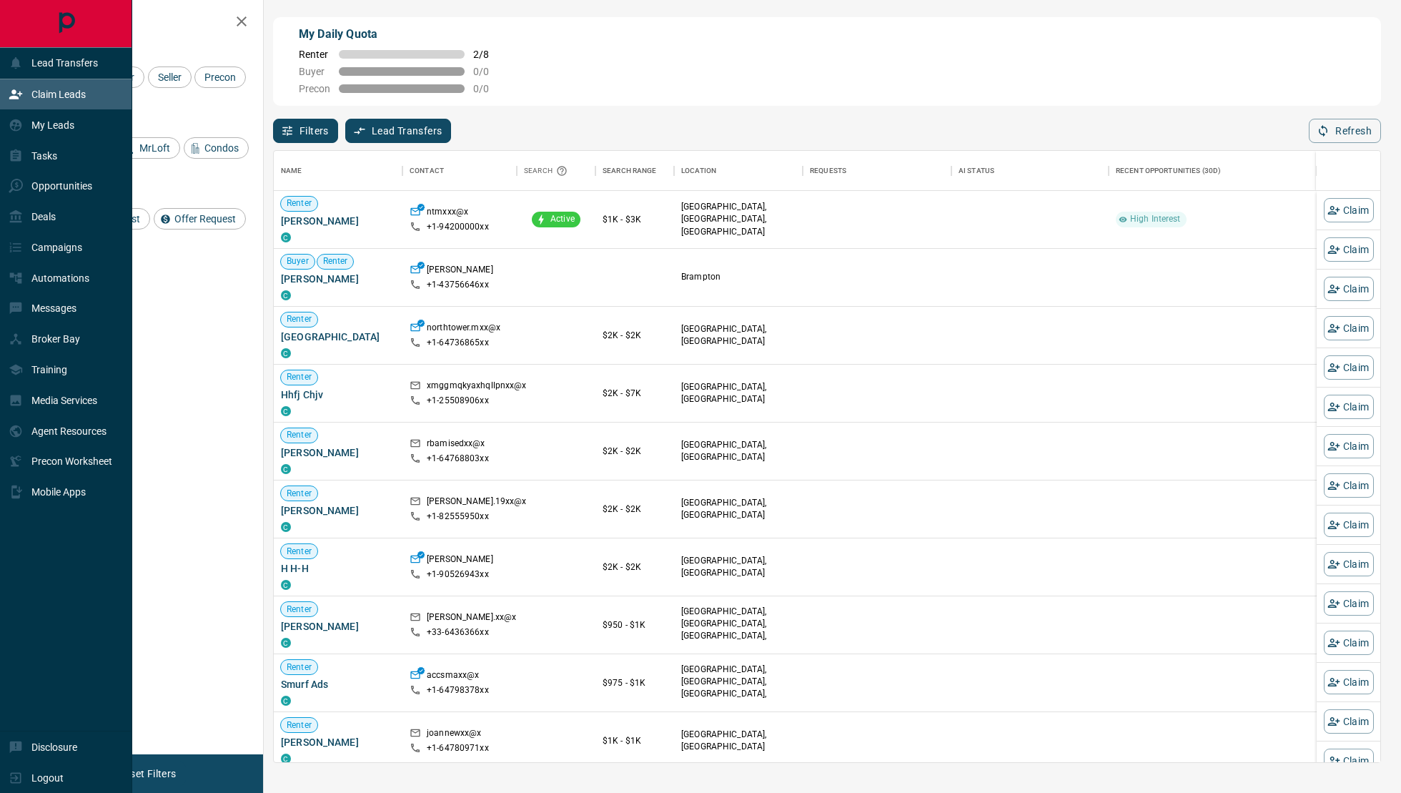
scroll to position [612, 1106]
